Goal: Use online tool/utility

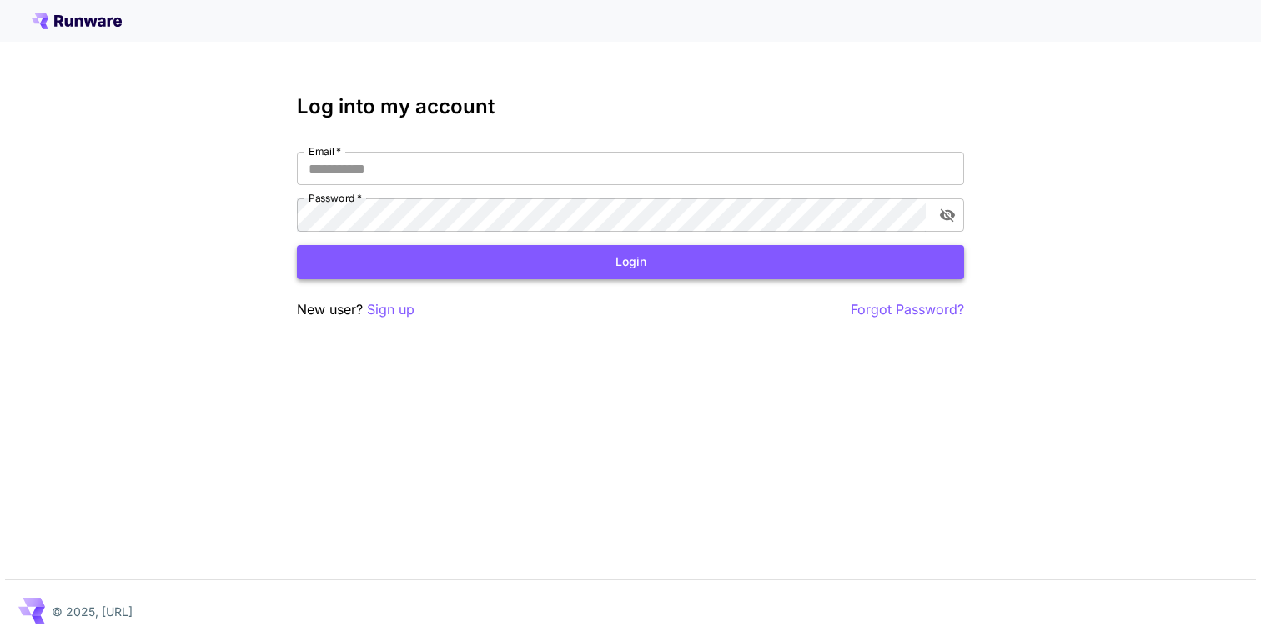
type input "**********"
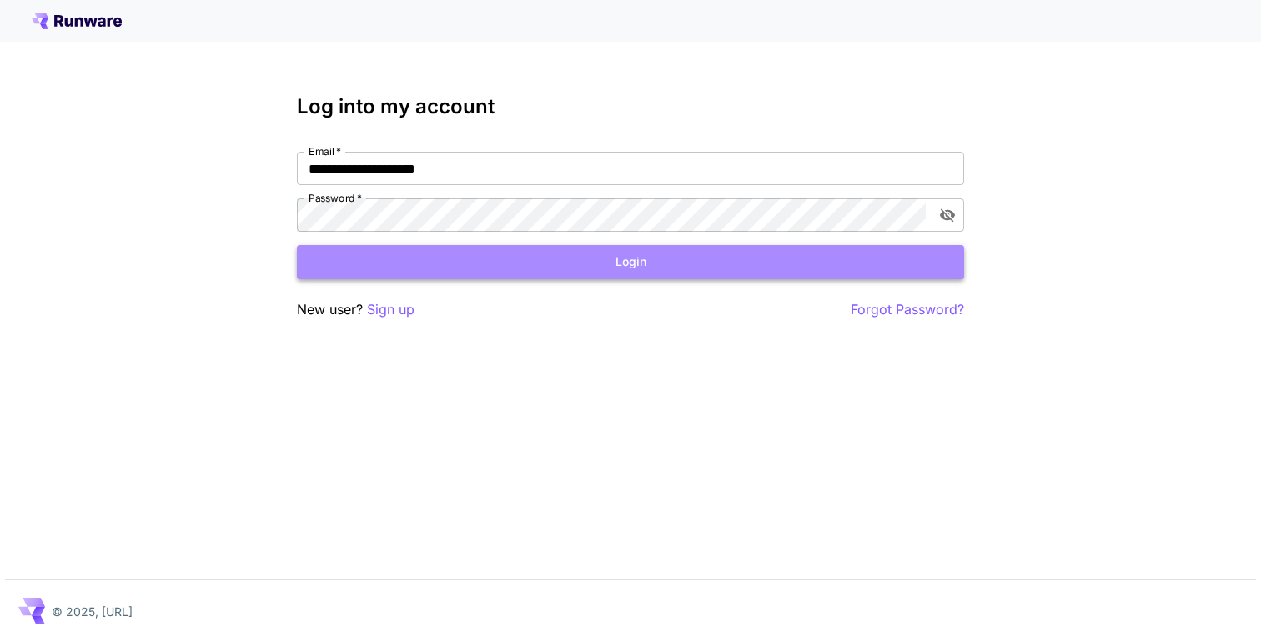
click at [442, 255] on button "Login" at bounding box center [630, 262] width 667 height 34
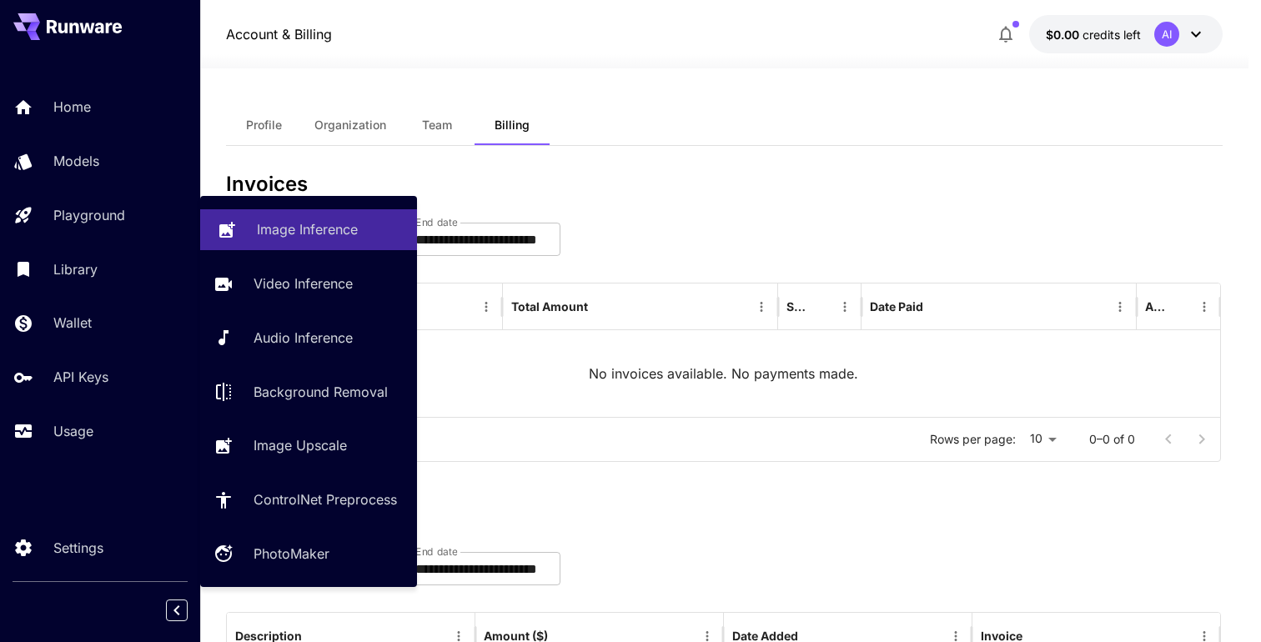
click at [338, 240] on link "Image Inference" at bounding box center [308, 229] width 217 height 41
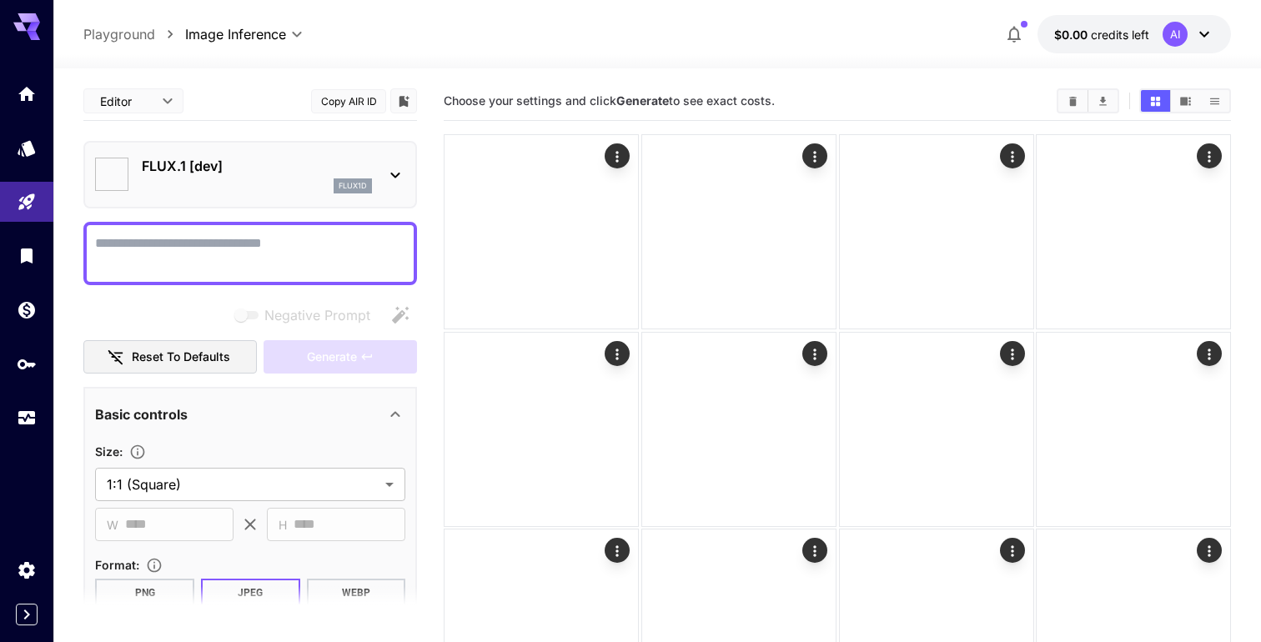
type input "**********"
